Goal: Information Seeking & Learning: Check status

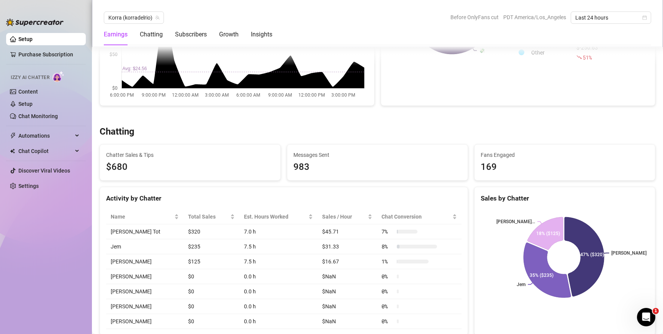
scroll to position [220, 0]
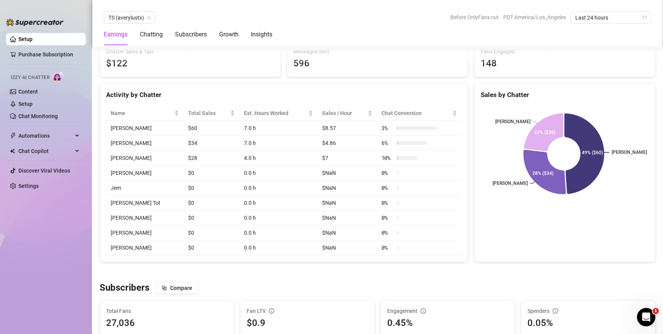
scroll to position [310, 0]
click at [160, 35] on div "Chatting" at bounding box center [151, 34] width 23 height 9
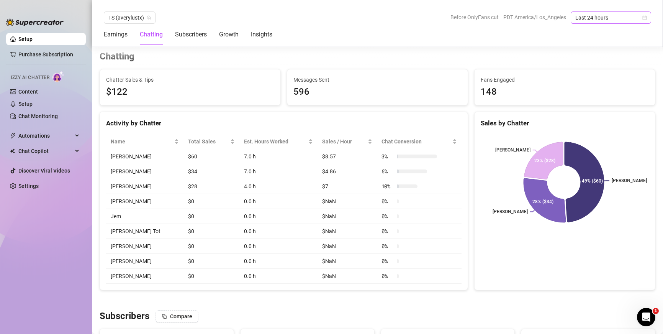
click at [623, 19] on span "Last 24 hours" at bounding box center [610, 17] width 71 height 11
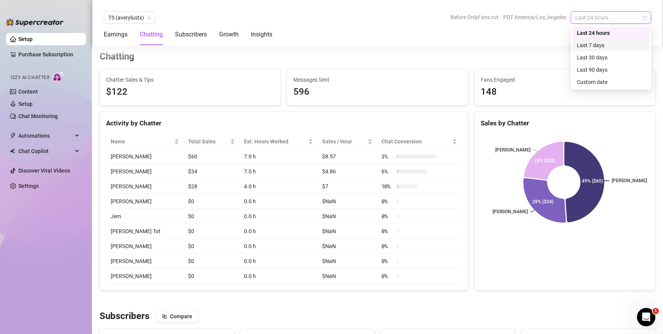
click at [603, 49] on div "Last 7 days" at bounding box center [610, 45] width 77 height 12
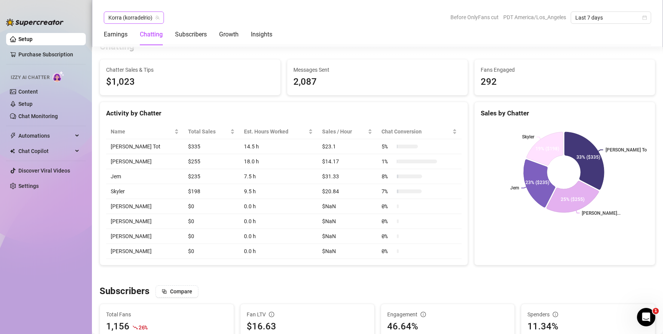
click at [157, 17] on icon "team" at bounding box center [157, 17] width 5 height 5
click at [140, 20] on span "Korra (korradelrio)" at bounding box center [133, 17] width 51 height 11
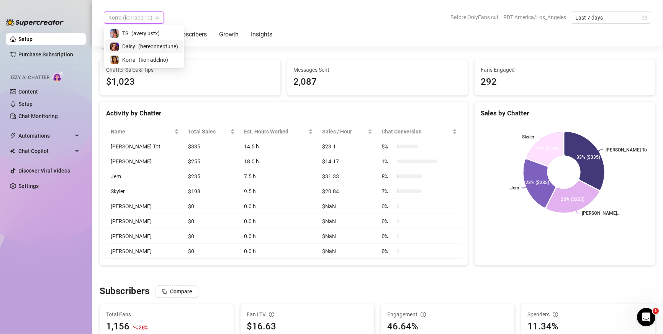
click at [139, 47] on span "( hereonneptune )" at bounding box center [158, 46] width 40 height 8
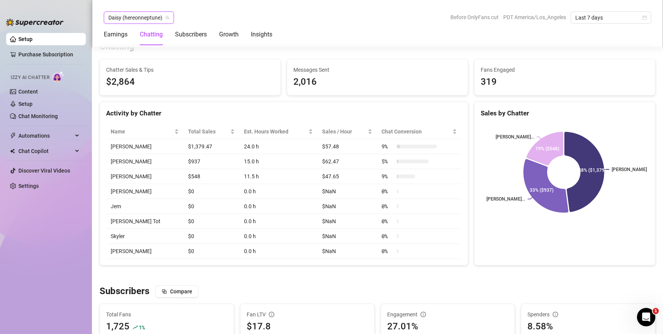
click at [156, 18] on span "Daisy (hereonneptune)" at bounding box center [138, 17] width 61 height 11
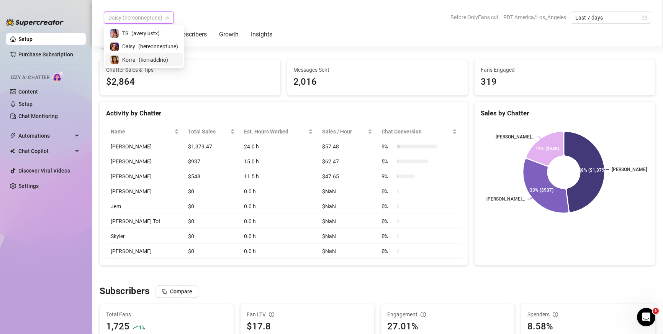
click at [149, 57] on span "( korradelrio )" at bounding box center [153, 60] width 29 height 8
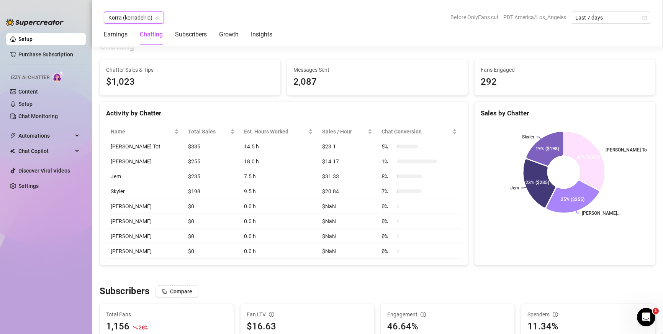
click at [143, 17] on span "Korra (korradelrio)" at bounding box center [133, 17] width 51 height 11
click at [143, 32] on span "( averylustx )" at bounding box center [145, 33] width 28 height 8
